Goal: Transaction & Acquisition: Purchase product/service

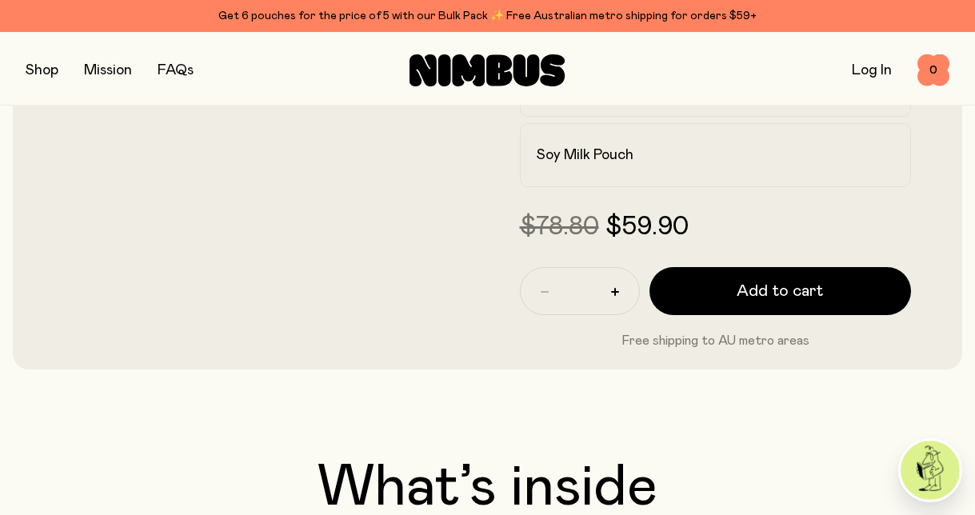
scroll to position [522, 0]
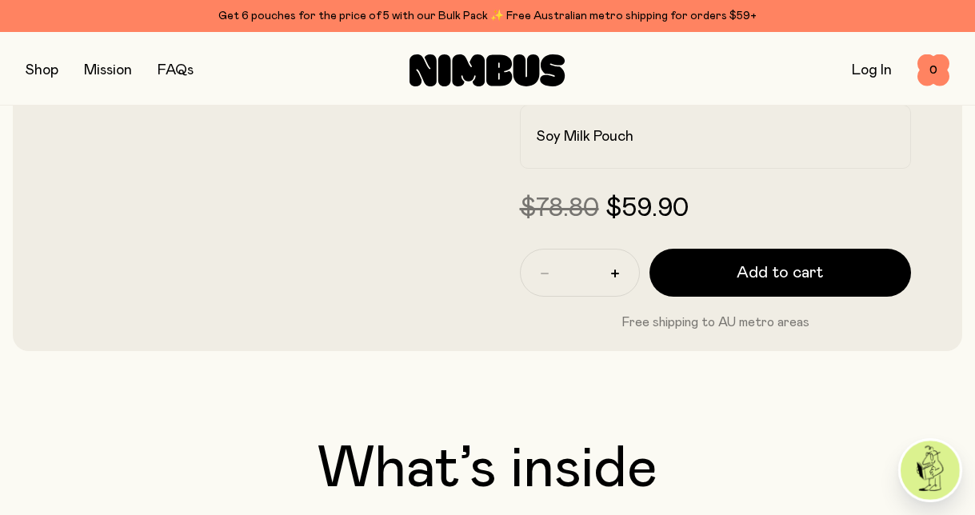
click at [54, 72] on button "button" at bounding box center [42, 70] width 33 height 22
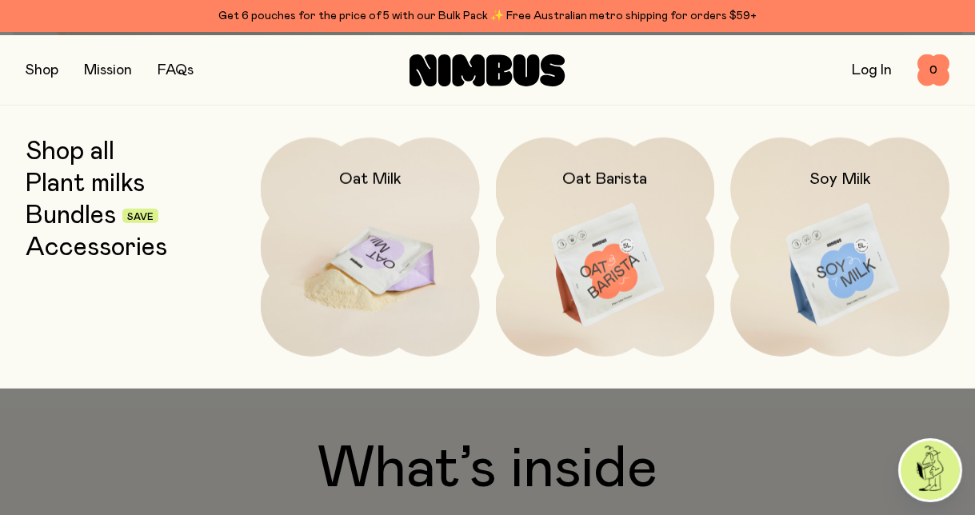
click at [373, 270] on img at bounding box center [370, 267] width 219 height 258
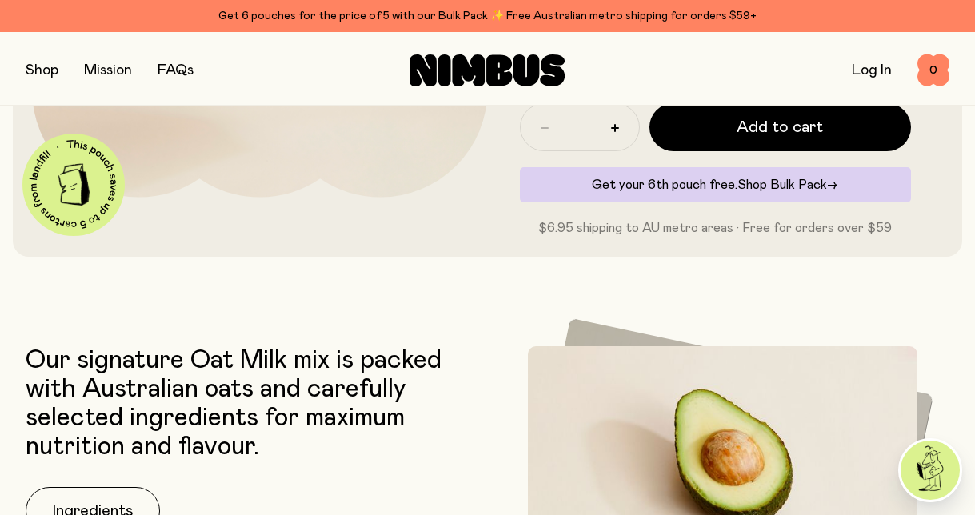
scroll to position [390, 0]
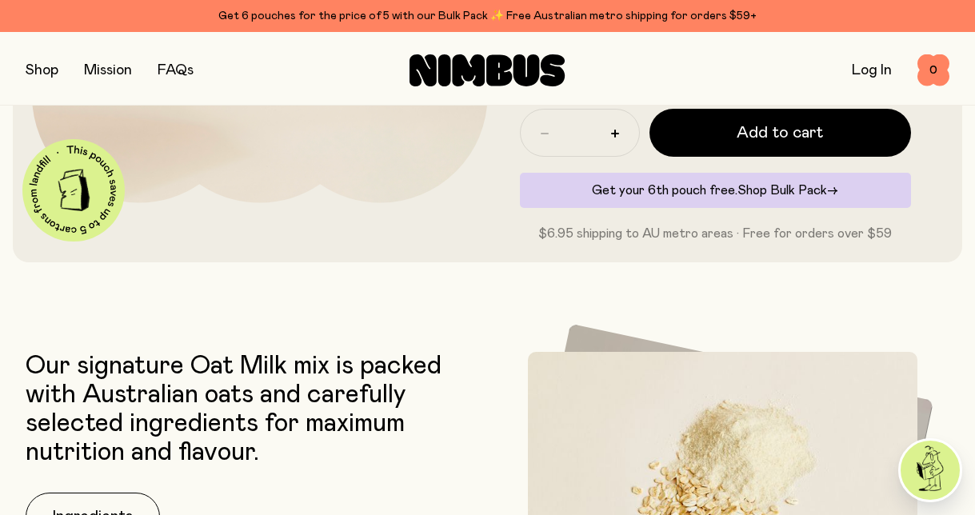
click at [769, 197] on span "Shop Bulk Pack" at bounding box center [782, 190] width 90 height 13
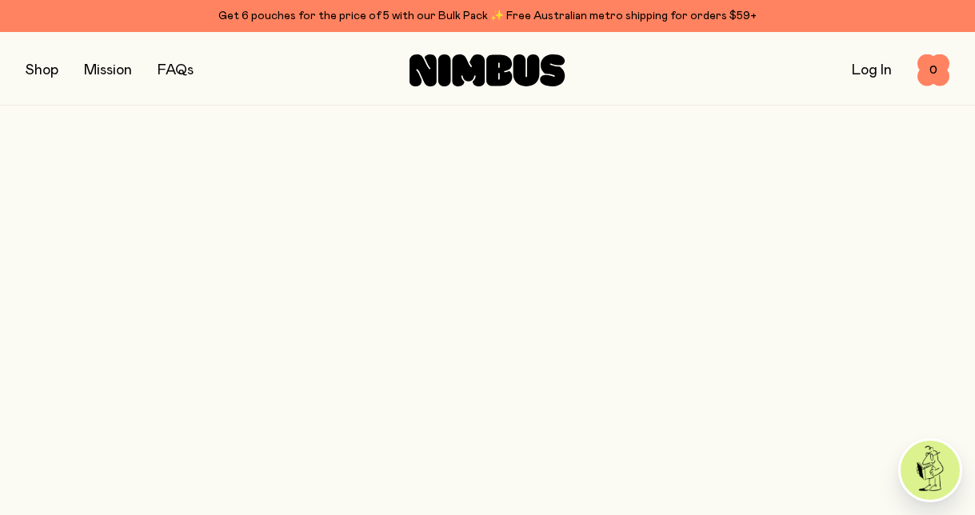
scroll to position [390, 0]
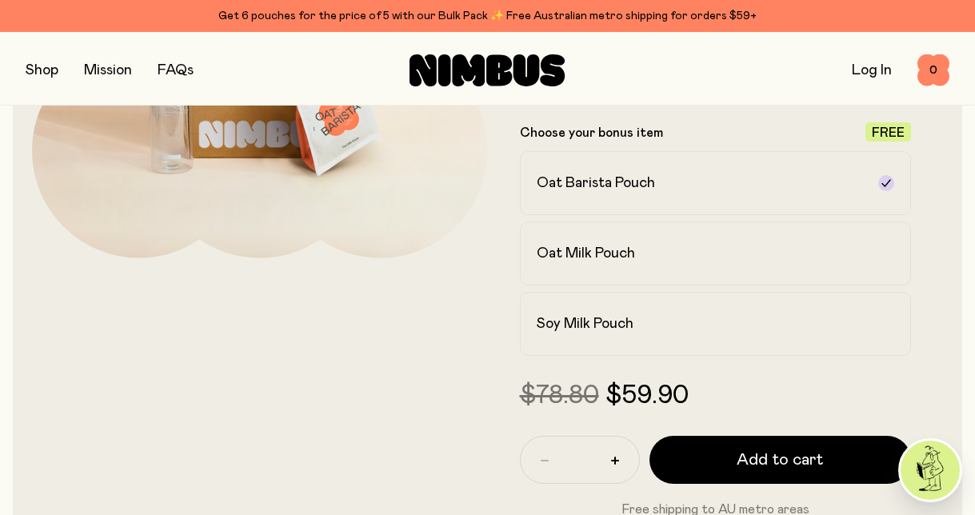
scroll to position [338, 0]
